Goal: Task Accomplishment & Management: Use online tool/utility

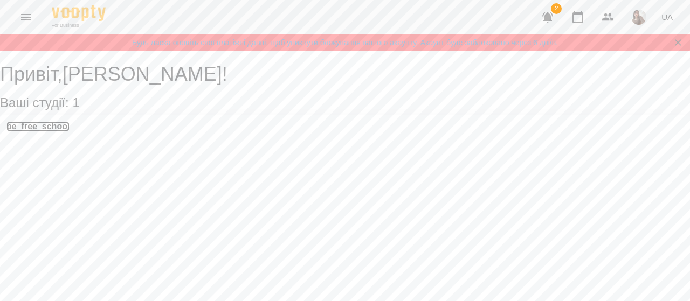
click at [48, 132] on h3 "be_free_school" at bounding box center [37, 127] width 63 height 10
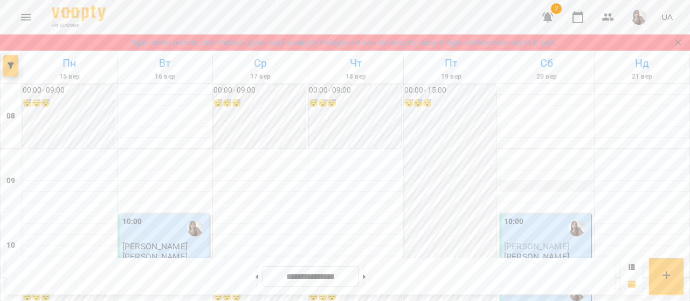
scroll to position [317, 0]
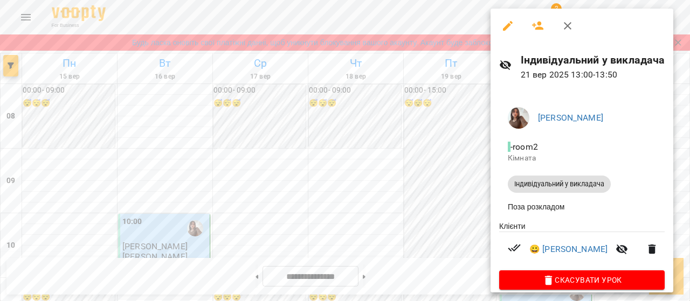
click at [450, 172] on div at bounding box center [345, 150] width 690 height 301
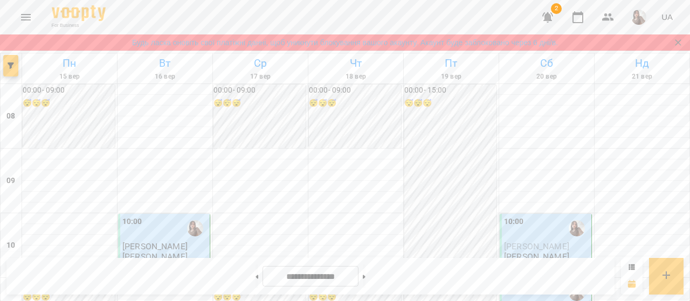
scroll to position [184, 0]
click at [636, 16] on img "button" at bounding box center [639, 17] width 15 height 15
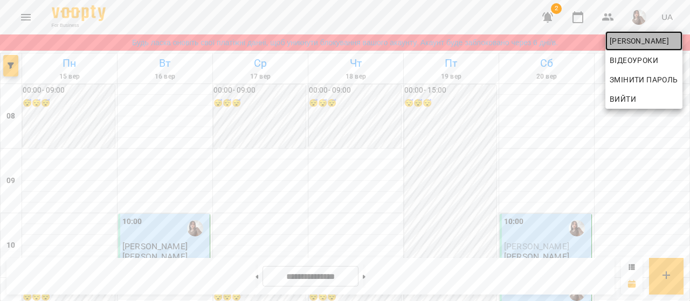
click at [636, 44] on span "[PERSON_NAME]" at bounding box center [644, 41] width 68 height 13
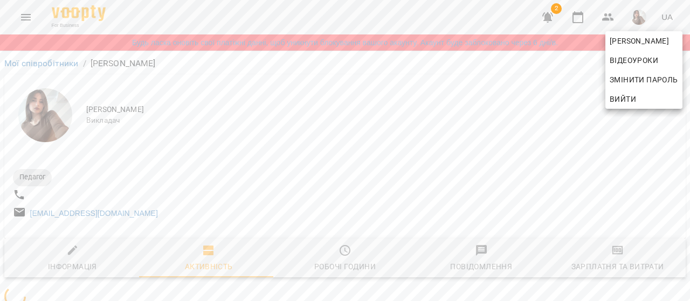
click at [603, 249] on div at bounding box center [345, 150] width 690 height 301
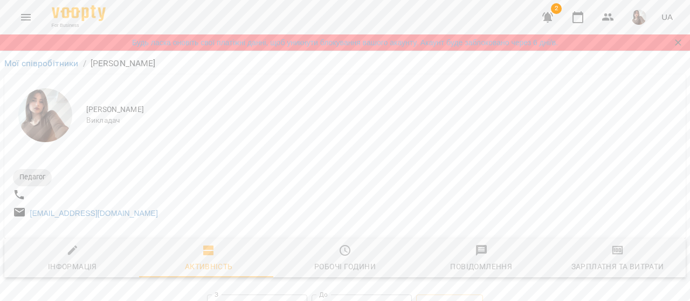
click at [603, 249] on div "[PERSON_NAME] Відеоуроки Змінити пароль Вийти" at bounding box center [345, 150] width 690 height 301
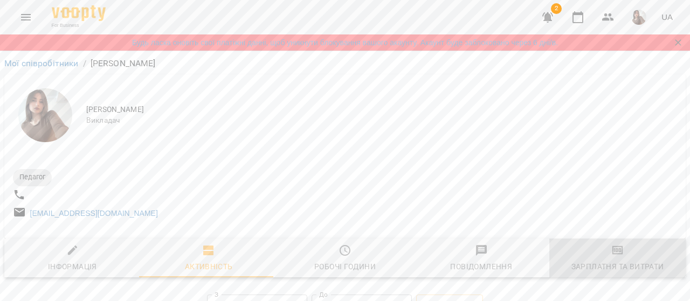
click at [603, 249] on span "Зарплатня та Витрати" at bounding box center [618, 258] width 124 height 29
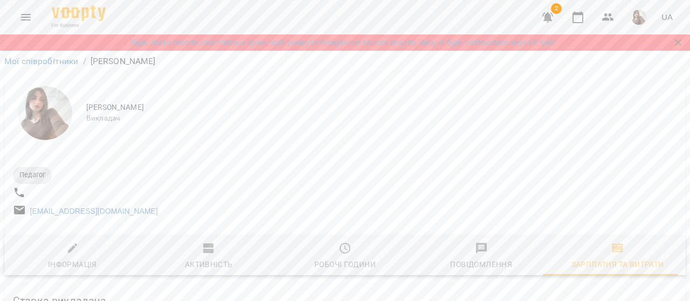
scroll to position [462, 0]
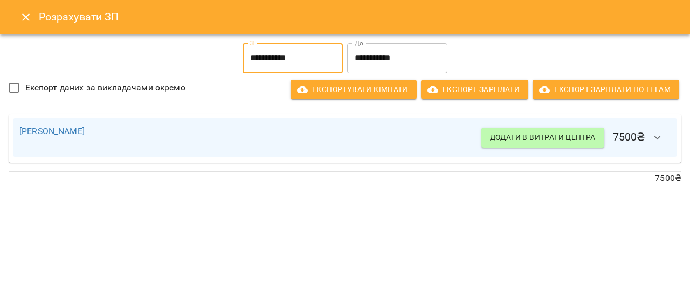
click at [306, 65] on input "**********" at bounding box center [293, 58] width 100 height 30
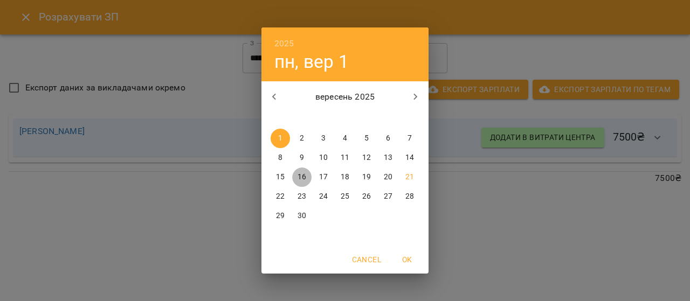
click at [303, 179] on p "16" at bounding box center [302, 177] width 9 height 11
type input "**********"
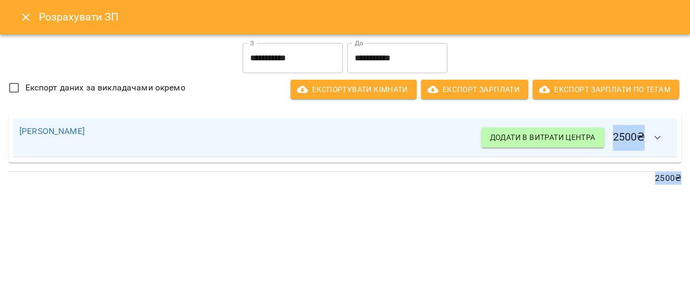
drag, startPoint x: 446, startPoint y: 221, endPoint x: 312, endPoint y: 120, distance: 167.5
click at [312, 120] on div "**********" at bounding box center [345, 150] width 690 height 301
click at [259, 195] on div at bounding box center [345, 193] width 682 height 9
